Goal: Task Accomplishment & Management: Use online tool/utility

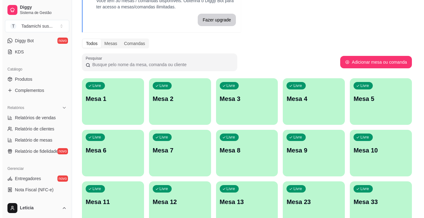
scroll to position [124, 0]
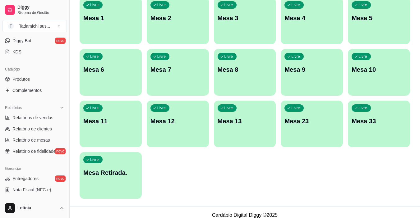
click at [127, 174] on p "Mesa Retirada." at bounding box center [110, 172] width 55 height 9
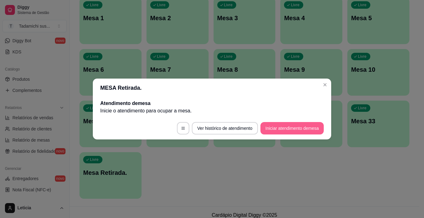
click at [295, 128] on button "Iniciar atendimento de mesa" at bounding box center [292, 128] width 63 height 12
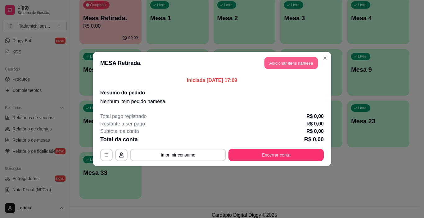
click at [297, 65] on button "Adicionar itens na mesa" at bounding box center [291, 63] width 53 height 12
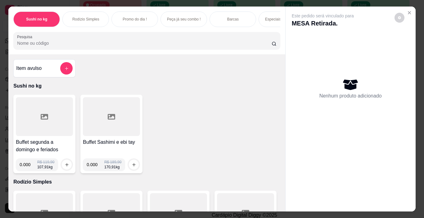
click at [57, 110] on div at bounding box center [44, 116] width 57 height 39
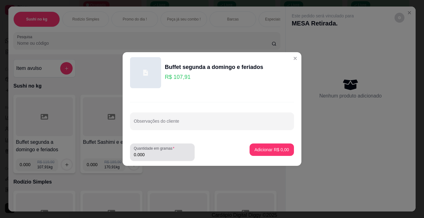
click at [163, 158] on div "0.000" at bounding box center [162, 152] width 57 height 12
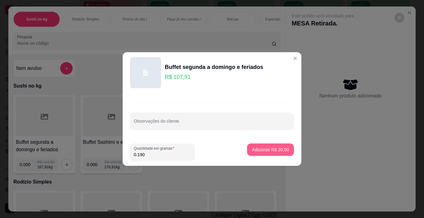
type input "0.190"
click at [257, 148] on p "Adicionar R$ 20,50" at bounding box center [271, 150] width 36 height 6
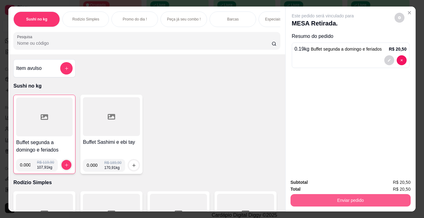
click at [325, 203] on button "Enviar pedido" at bounding box center [351, 200] width 120 height 12
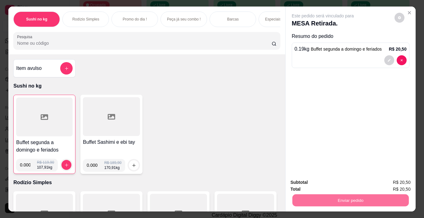
click at [321, 182] on button "Não registrar e enviar pedido" at bounding box center [330, 182] width 63 height 11
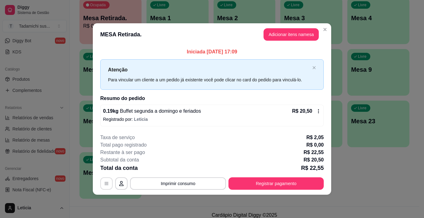
click at [108, 182] on icon "button" at bounding box center [107, 183] width 4 height 3
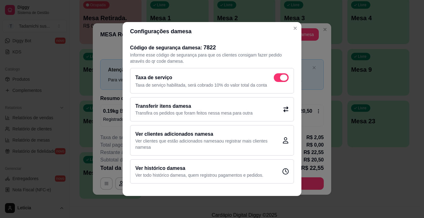
click at [281, 75] on span at bounding box center [281, 77] width 15 height 9
click at [278, 79] on input "checkbox" at bounding box center [276, 81] width 4 height 4
checkbox input "false"
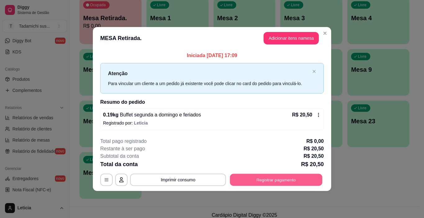
click at [287, 178] on button "Registrar pagamento" at bounding box center [276, 180] width 93 height 12
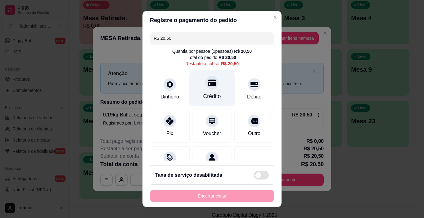
click at [197, 91] on div "Crédito" at bounding box center [212, 88] width 44 height 36
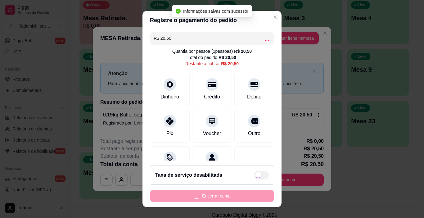
type input "R$ 0,00"
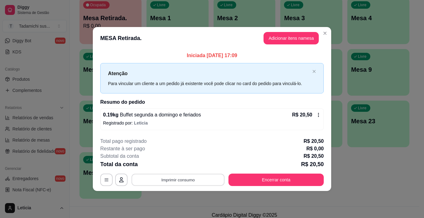
click at [167, 180] on button "Imprimir consumo" at bounding box center [178, 180] width 93 height 12
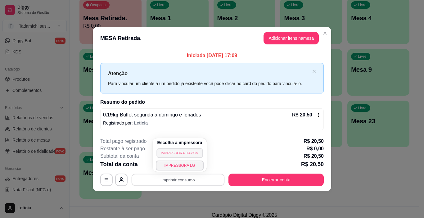
click at [174, 155] on button "IMPRESSORA HAYOM" at bounding box center [180, 153] width 46 height 10
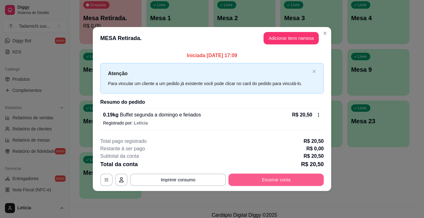
click at [281, 178] on button "Encerrar conta" at bounding box center [276, 180] width 95 height 12
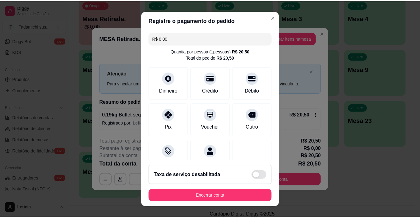
scroll to position [9, 0]
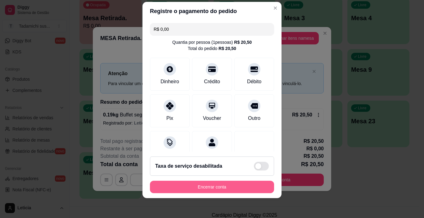
click at [217, 187] on button "Encerrar conta" at bounding box center [212, 187] width 124 height 12
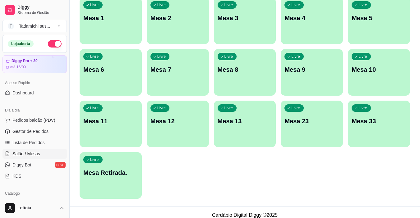
scroll to position [130, 0]
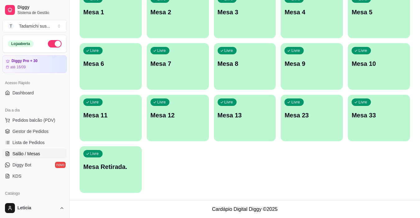
click at [126, 161] on div "Livre Mesa Retirada." at bounding box center [111, 165] width 62 height 39
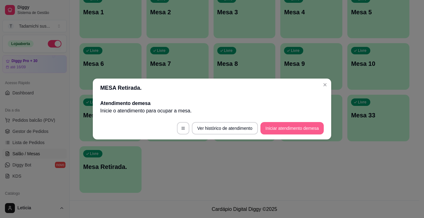
click at [279, 126] on button "Iniciar atendimento de mesa" at bounding box center [292, 128] width 63 height 12
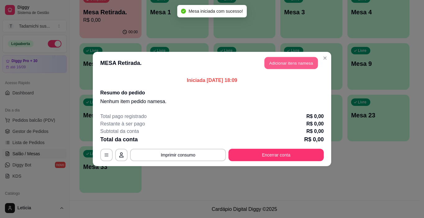
click at [276, 60] on button "Adicionar itens na mesa" at bounding box center [291, 63] width 53 height 12
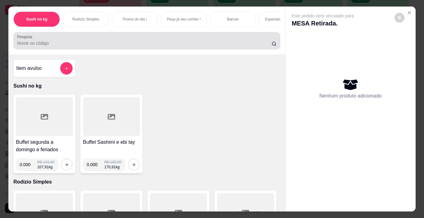
click at [72, 41] on div at bounding box center [146, 40] width 259 height 12
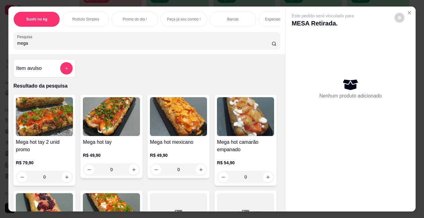
type input "mega"
click at [131, 174] on div "0" at bounding box center [111, 169] width 57 height 12
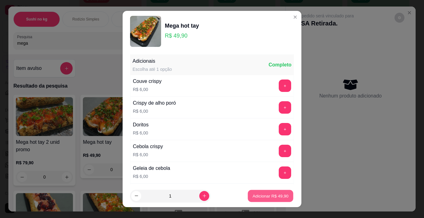
click at [253, 199] on p "Adicionar R$ 49,90" at bounding box center [271, 196] width 36 height 6
type input "1"
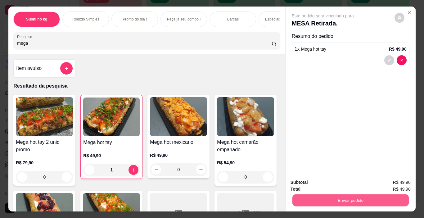
click at [339, 195] on button "Enviar pedido" at bounding box center [350, 200] width 116 height 12
click at [334, 182] on button "Não registrar e enviar pedido" at bounding box center [330, 183] width 65 height 12
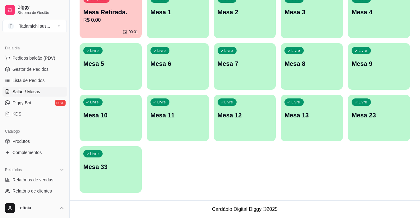
scroll to position [93, 0]
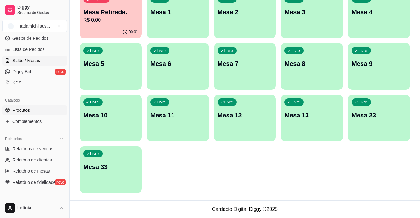
click at [27, 113] on span "Produtos" at bounding box center [20, 110] width 17 height 6
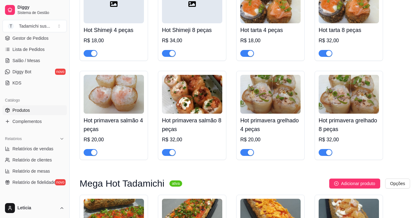
scroll to position [5125, 0]
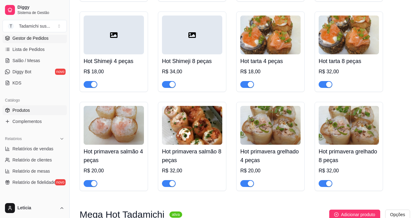
click at [35, 39] on span "Gestor de Pedidos" at bounding box center [30, 38] width 36 height 6
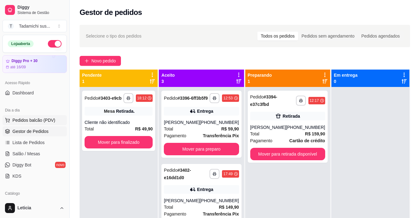
click at [39, 121] on span "Pedidos balcão (PDV)" at bounding box center [33, 120] width 43 height 6
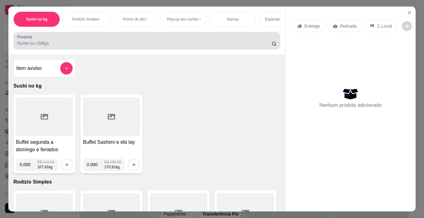
click at [51, 46] on input "Pesquisa" at bounding box center [144, 43] width 255 height 6
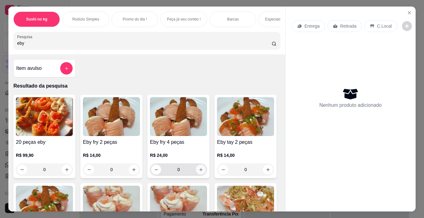
type input "eby"
click at [199, 172] on icon "increase-product-quantity" at bounding box center [201, 169] width 5 height 5
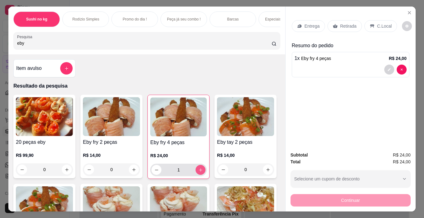
type input "1"
click at [132, 172] on icon "increase-product-quantity" at bounding box center [134, 169] width 5 height 5
type input "1"
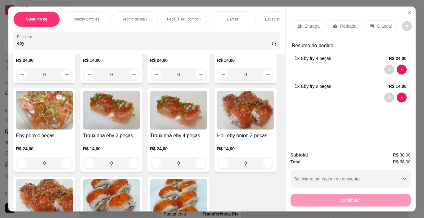
scroll to position [217, 0]
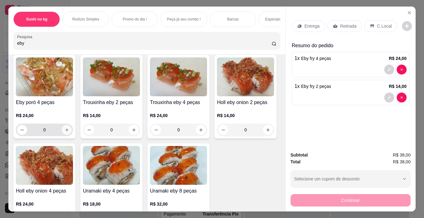
click at [72, 129] on button "increase-product-quantity" at bounding box center [67, 130] width 10 height 10
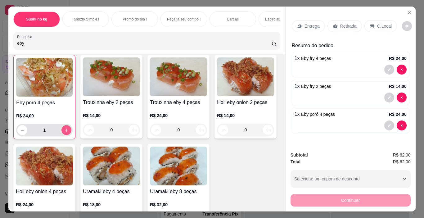
type input "1"
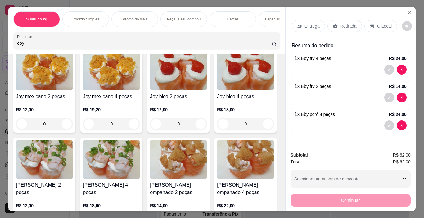
scroll to position [3075, 0]
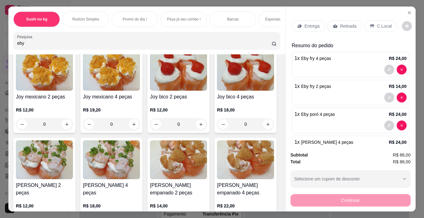
type input "1"
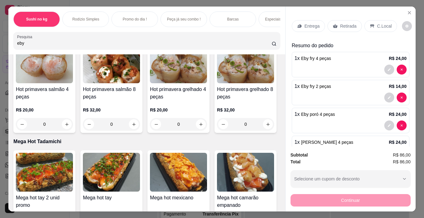
scroll to position [4970, 0]
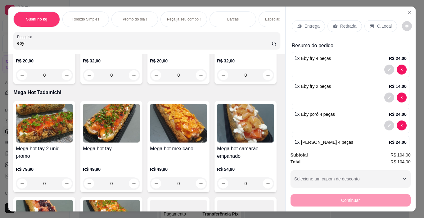
type input "1"
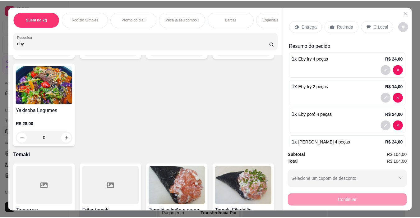
scroll to position [5467, 0]
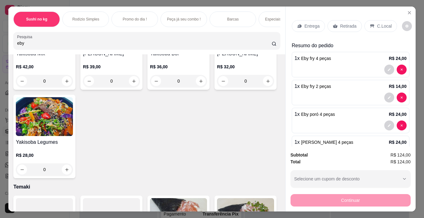
type input "1"
click at [407, 10] on icon "Close" at bounding box center [409, 12] width 5 height 5
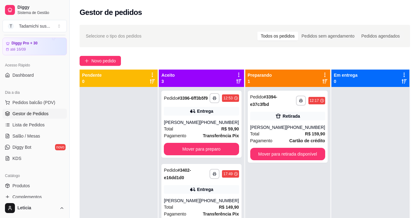
scroll to position [31, 0]
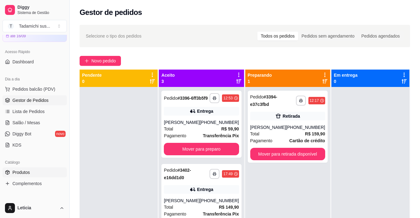
click at [28, 170] on span "Produtos" at bounding box center [20, 172] width 17 height 6
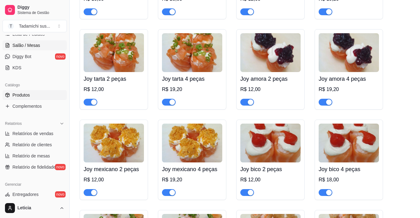
scroll to position [43, 0]
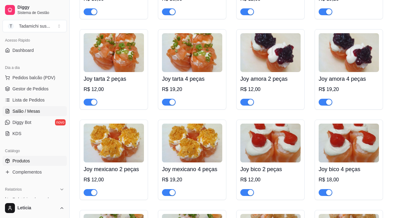
click at [32, 111] on span "Salão / Mesas" at bounding box center [26, 111] width 28 height 6
